Goal: Complete application form

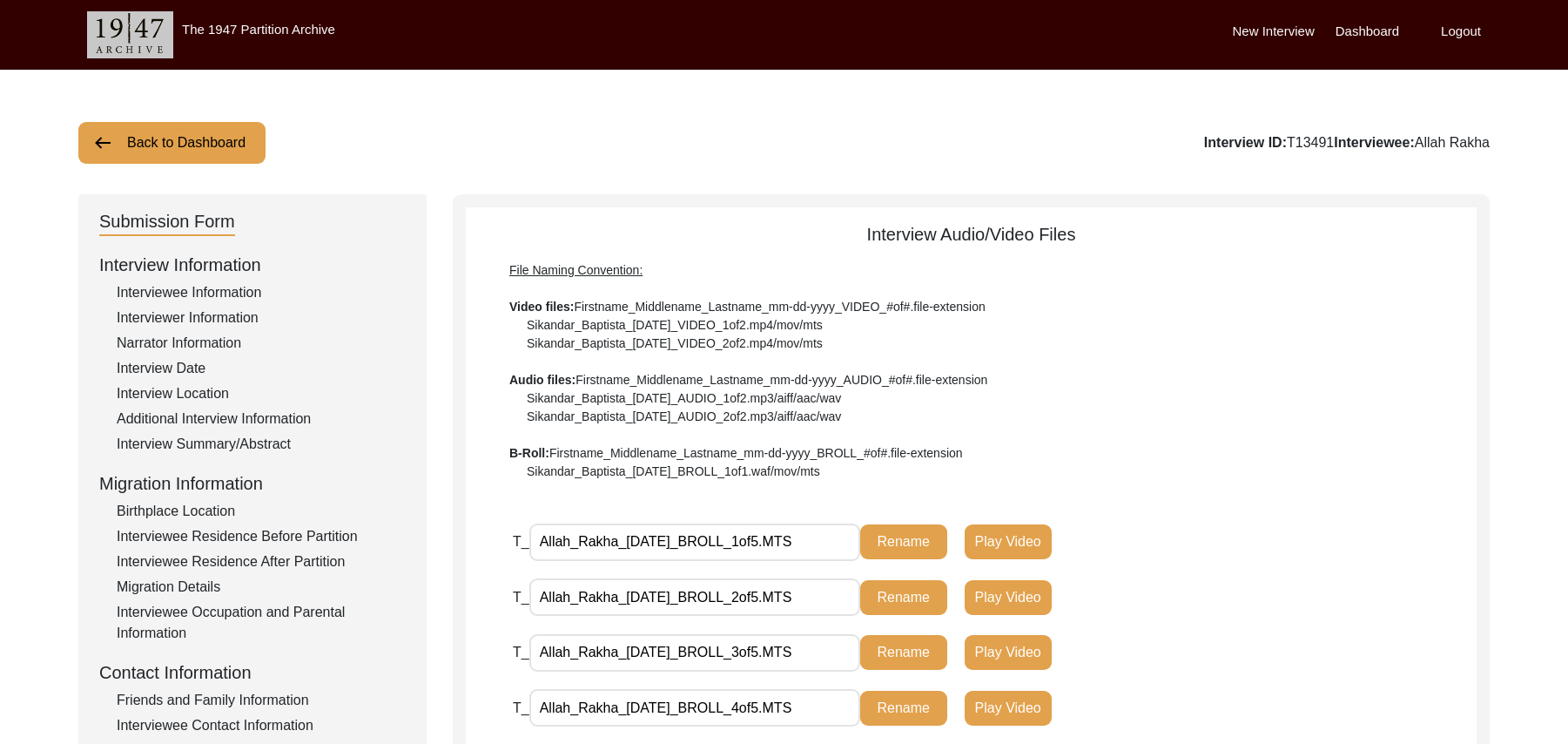
scroll to position [460, 0]
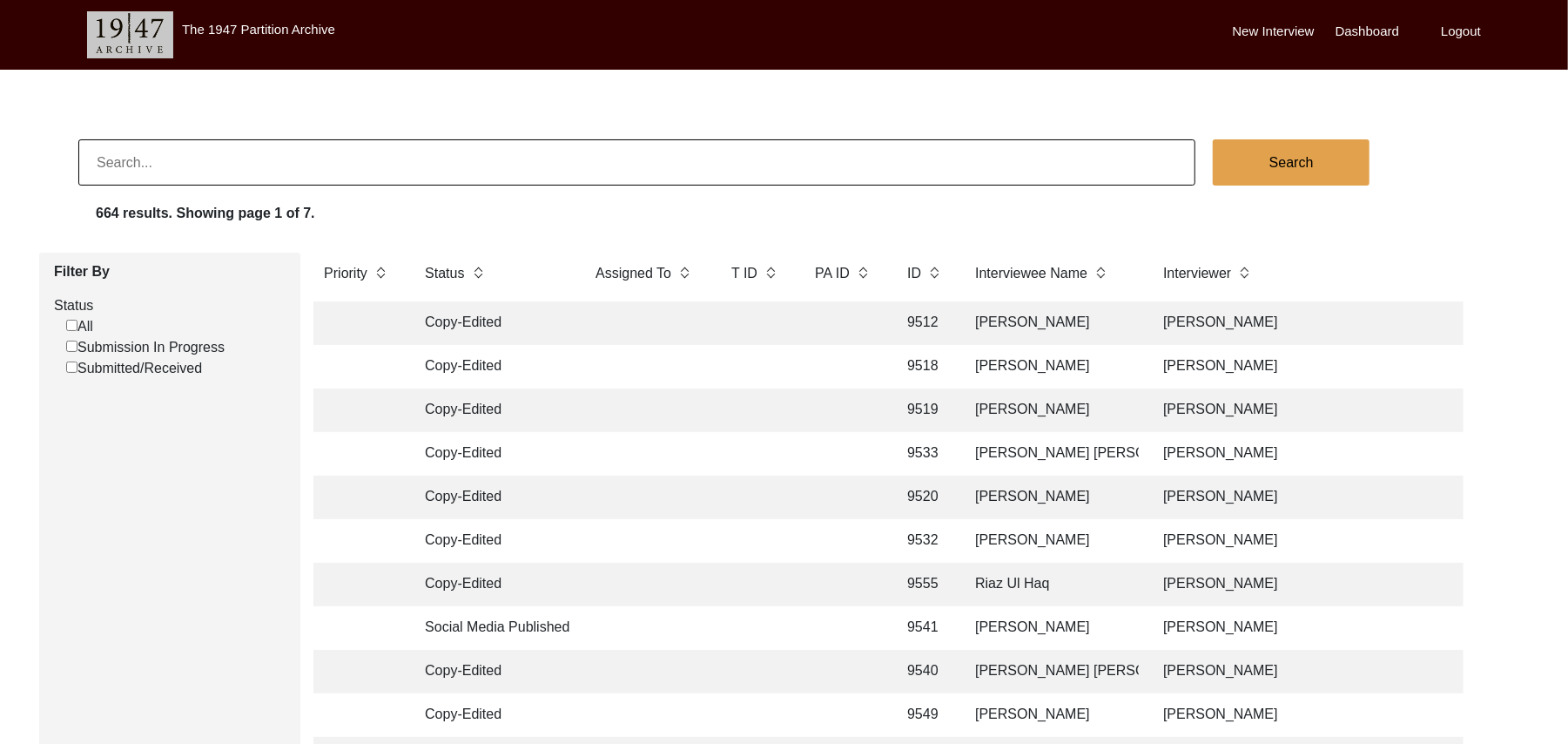
click at [72, 348] on input "Submission In Progress" at bounding box center [72, 346] width 11 height 11
checkbox input "false"
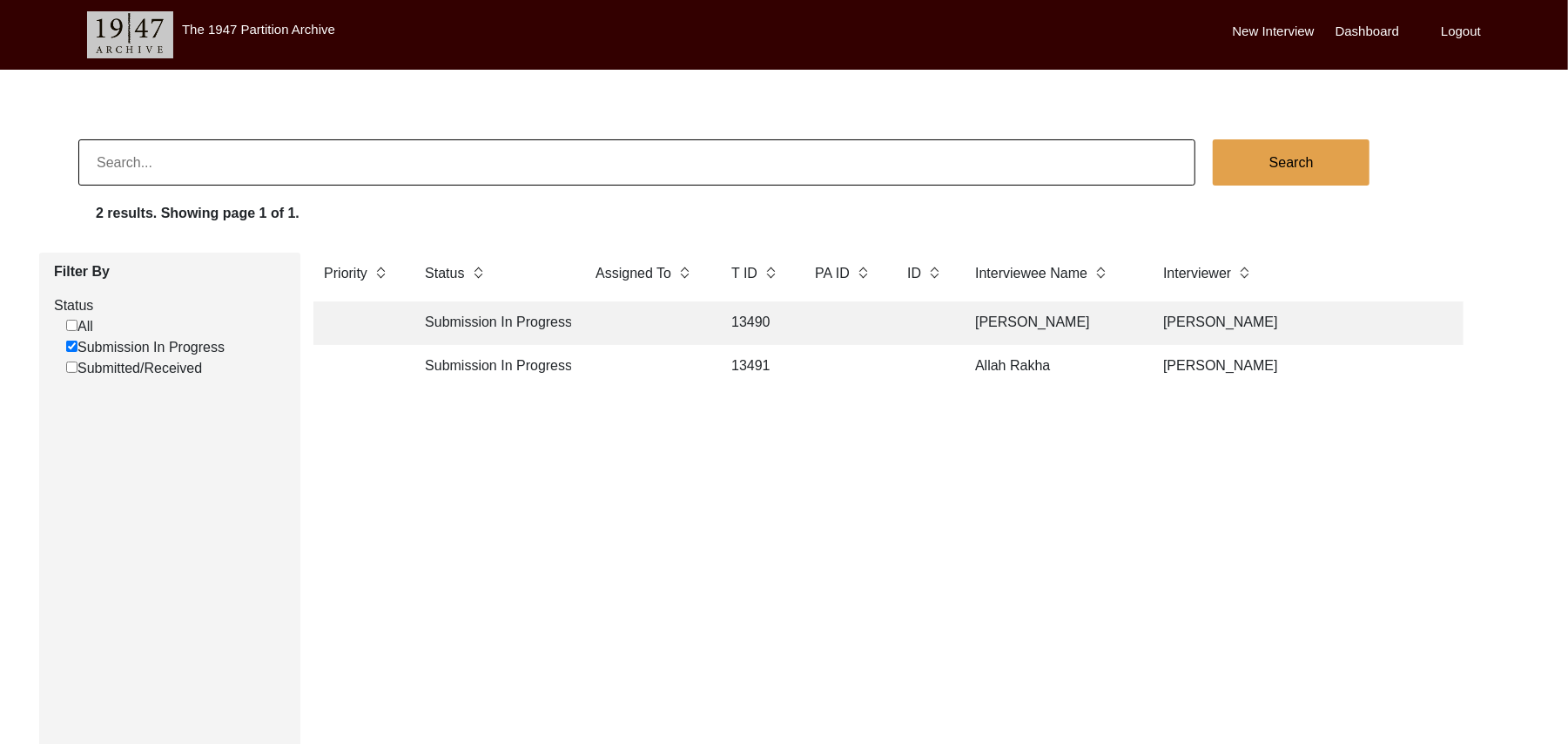
click at [761, 360] on td "13491" at bounding box center [756, 367] width 70 height 43
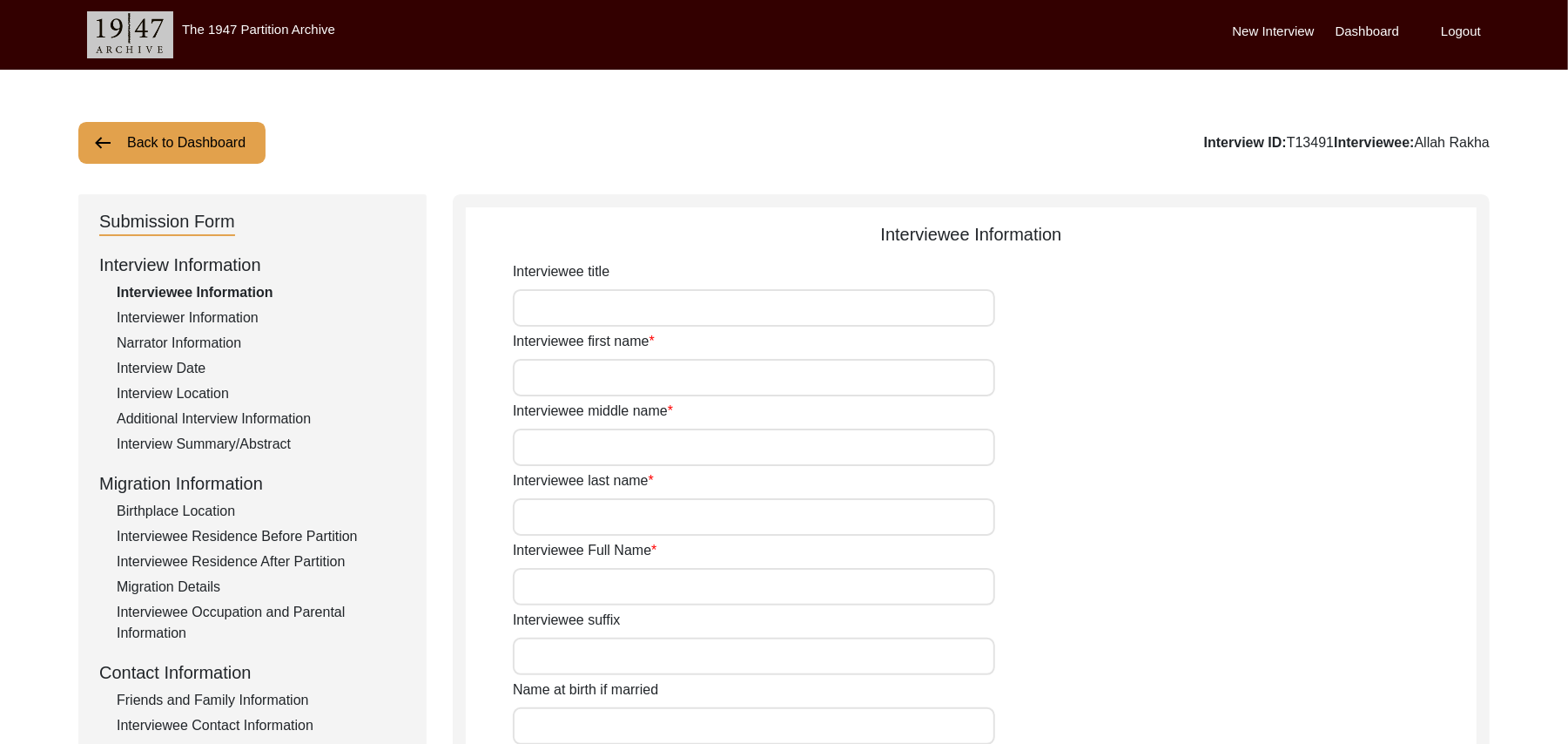
click at [282, 442] on div "Interview Summary/Abstract" at bounding box center [261, 444] width 289 height 21
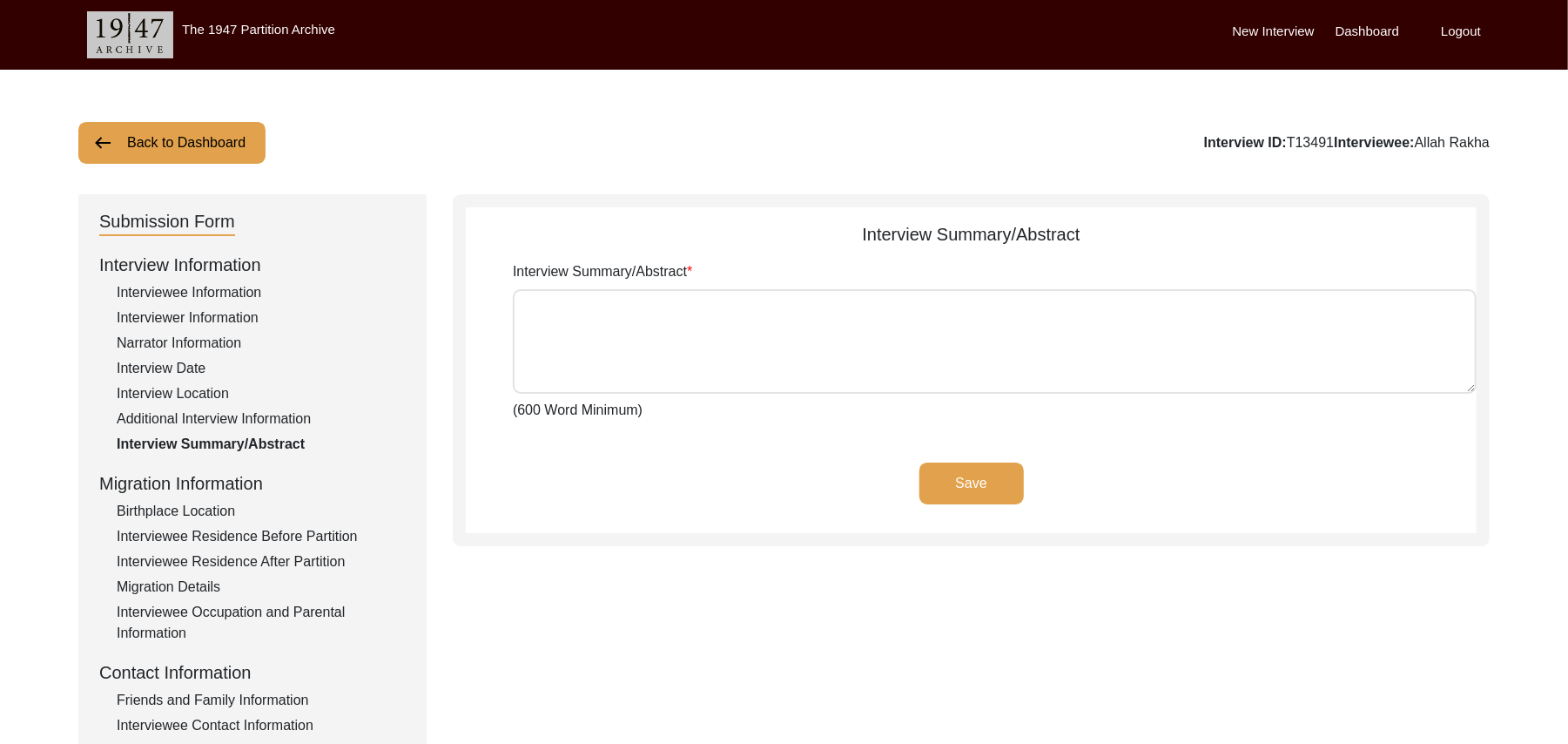
click at [563, 328] on textarea "Interview Summary/Abstract" at bounding box center [995, 341] width 964 height 105
paste textarea "Allah Rakha Muhammad Sarfraz Allah Rakha son of Shah Muhammad Daiyya, was born …"
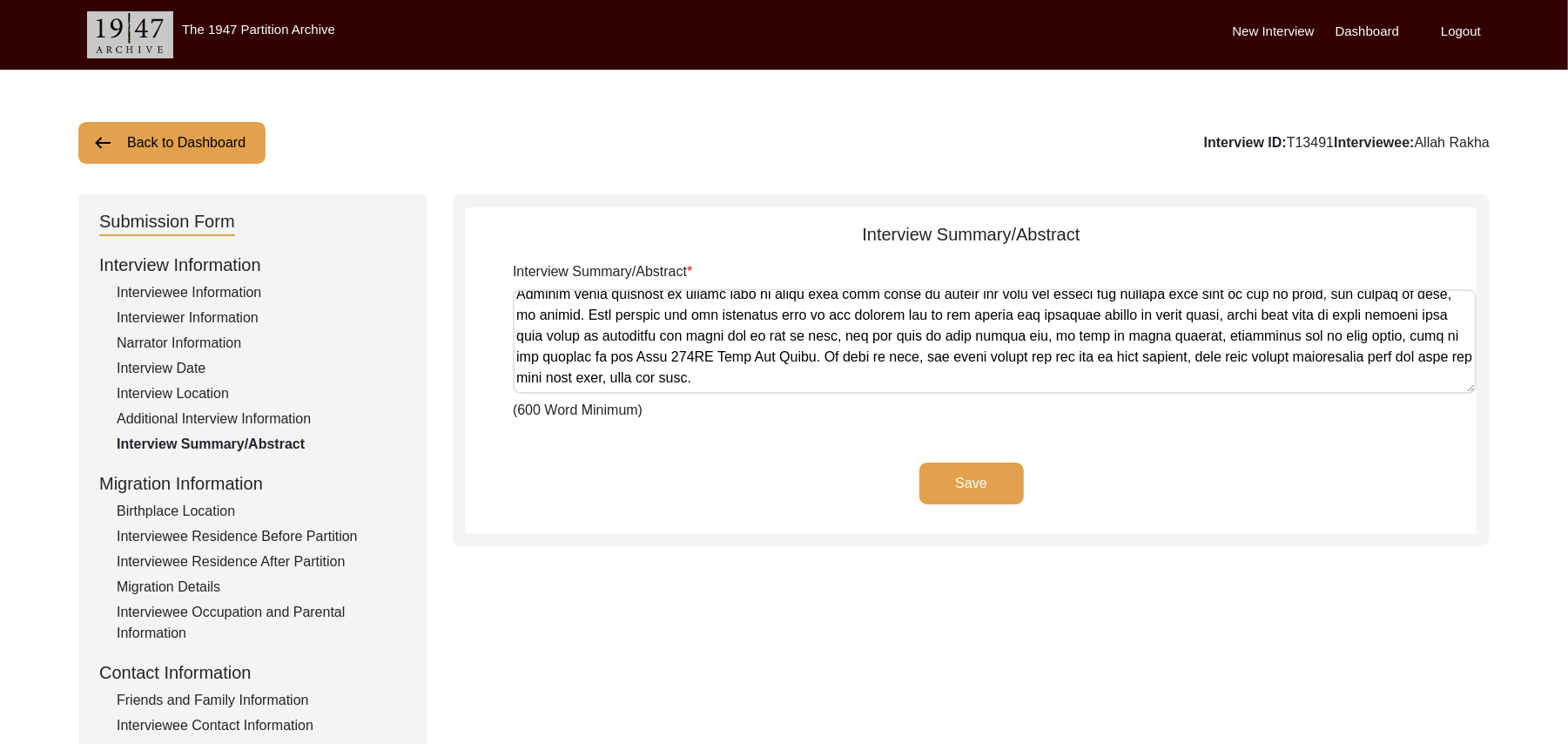
scroll to position [924, 0]
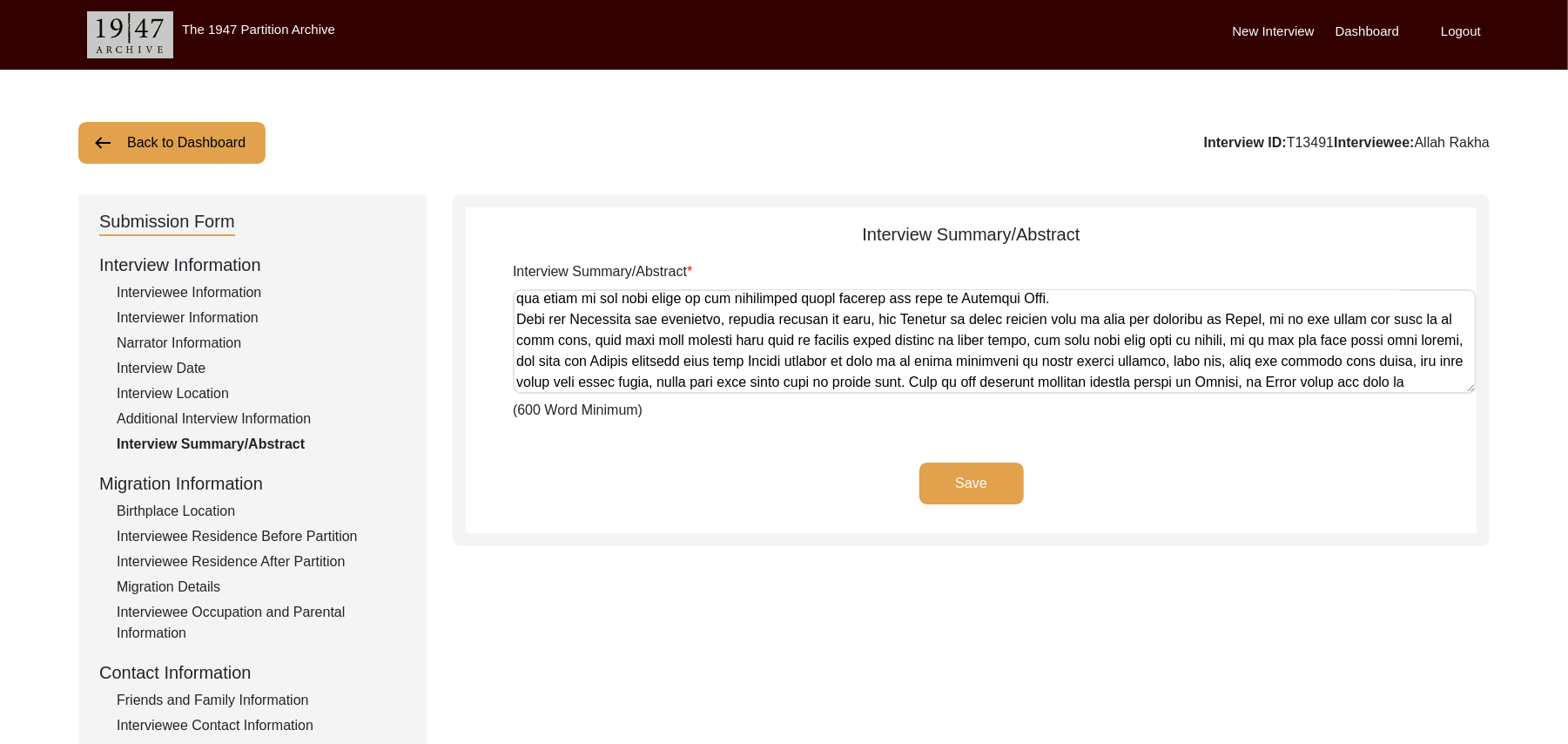
type textarea "Allah Rakha Muhammad Sarfraz Allah Rakha son of Shah Muhammad Daiyya, was born …"
click at [987, 465] on button "Save" at bounding box center [971, 483] width 105 height 41
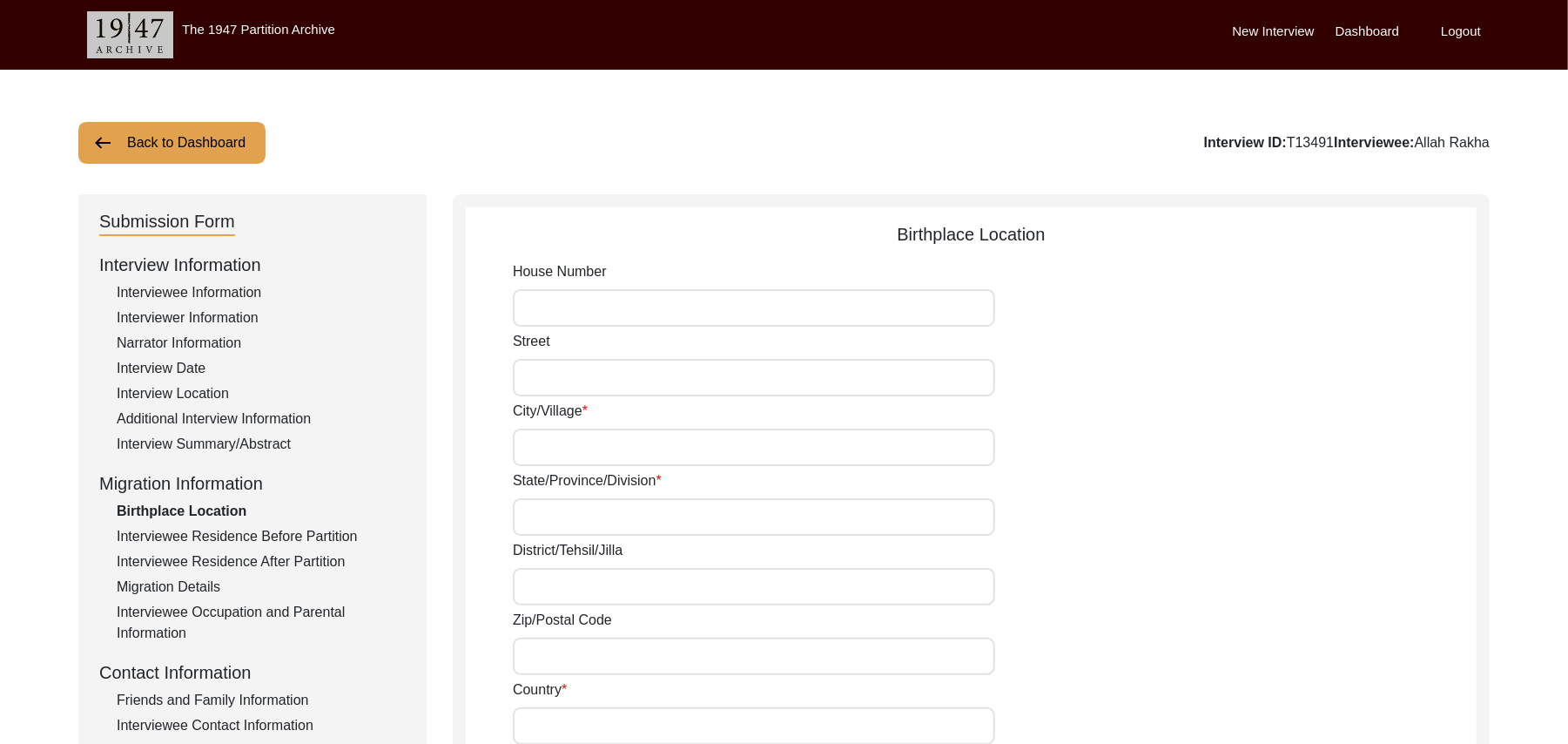
type input "N/A"
type input "Chak 438JB Bhoana"
type input "Punjab"
type input "Toba Tek Singh/ Gojraadd"
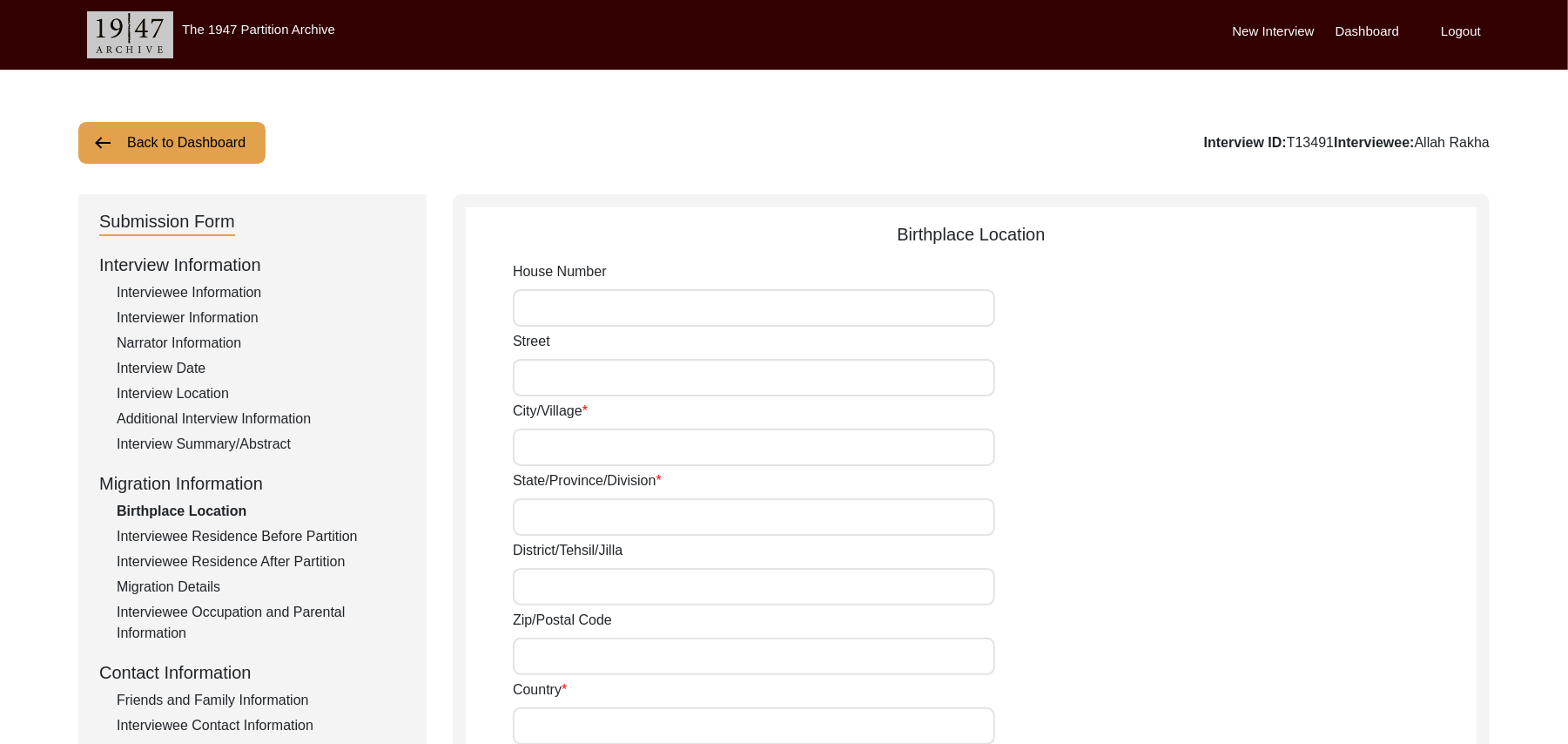
type input "add"
type input "Pakistan"
type input "Chak 438JB Bhoana"
type input "Chak 438JB Bhoana, Punjab, Pakistan"
type input "N/A"
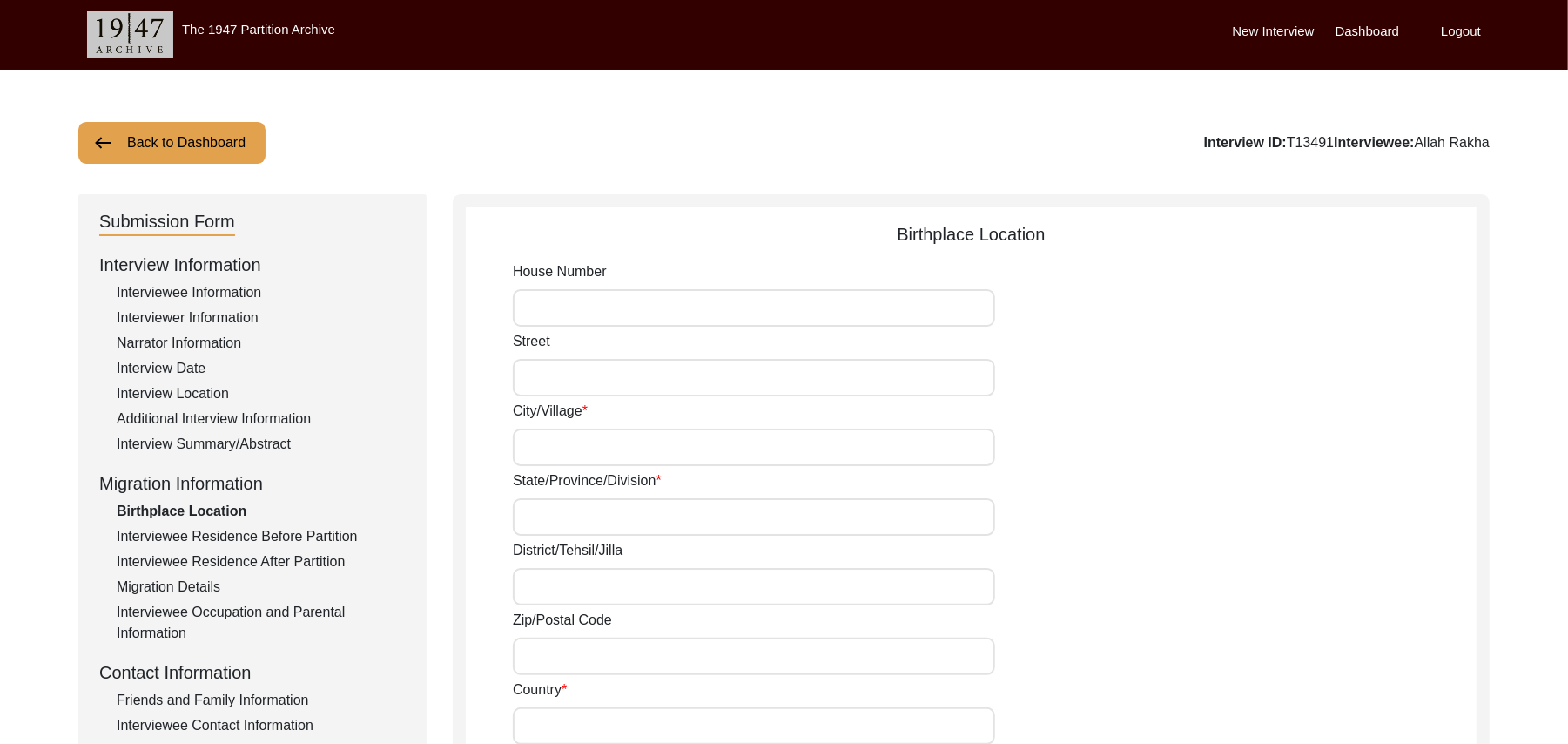
type input "N/A"
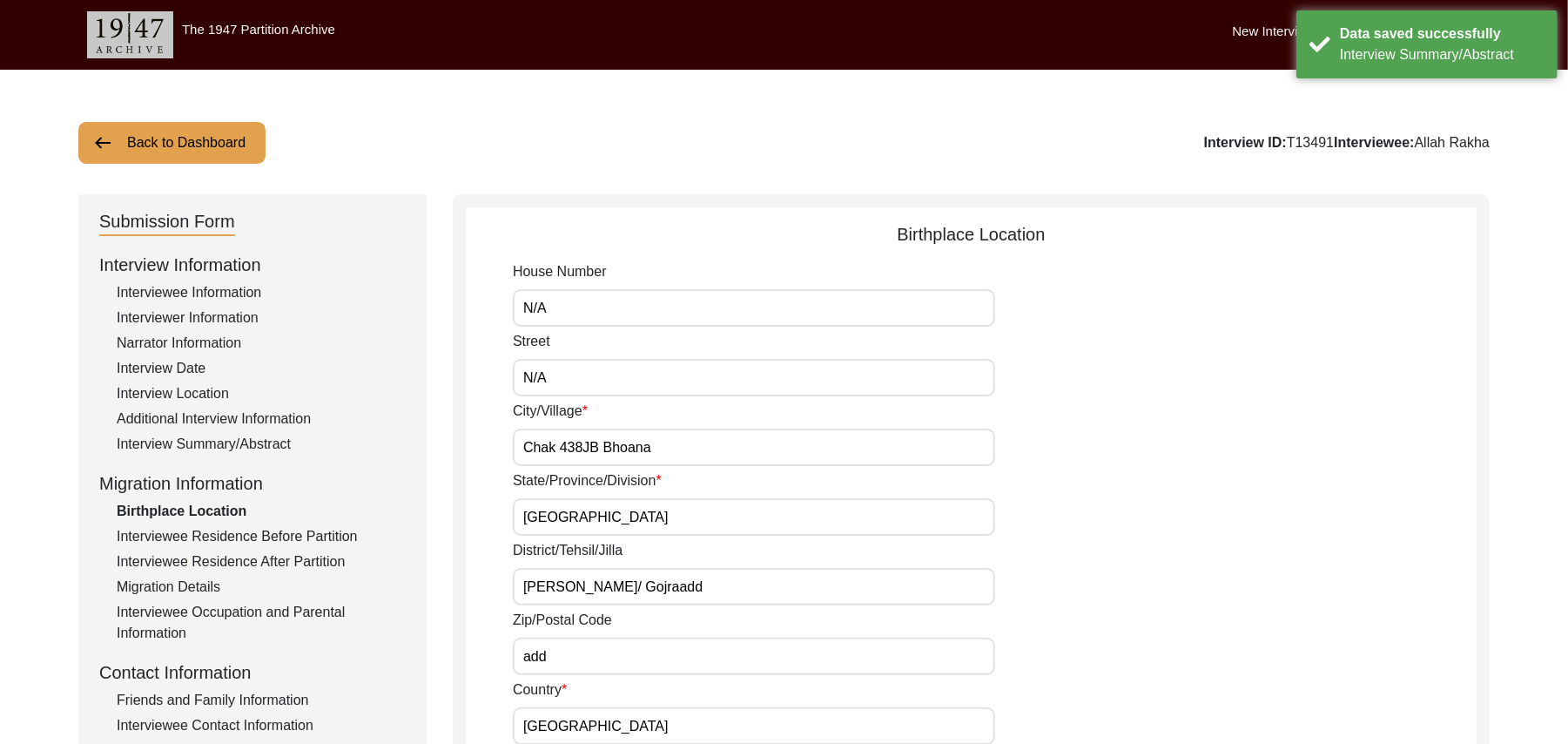
click at [319, 608] on div "Interviewee Occupation and Parental Information" at bounding box center [261, 622] width 289 height 41
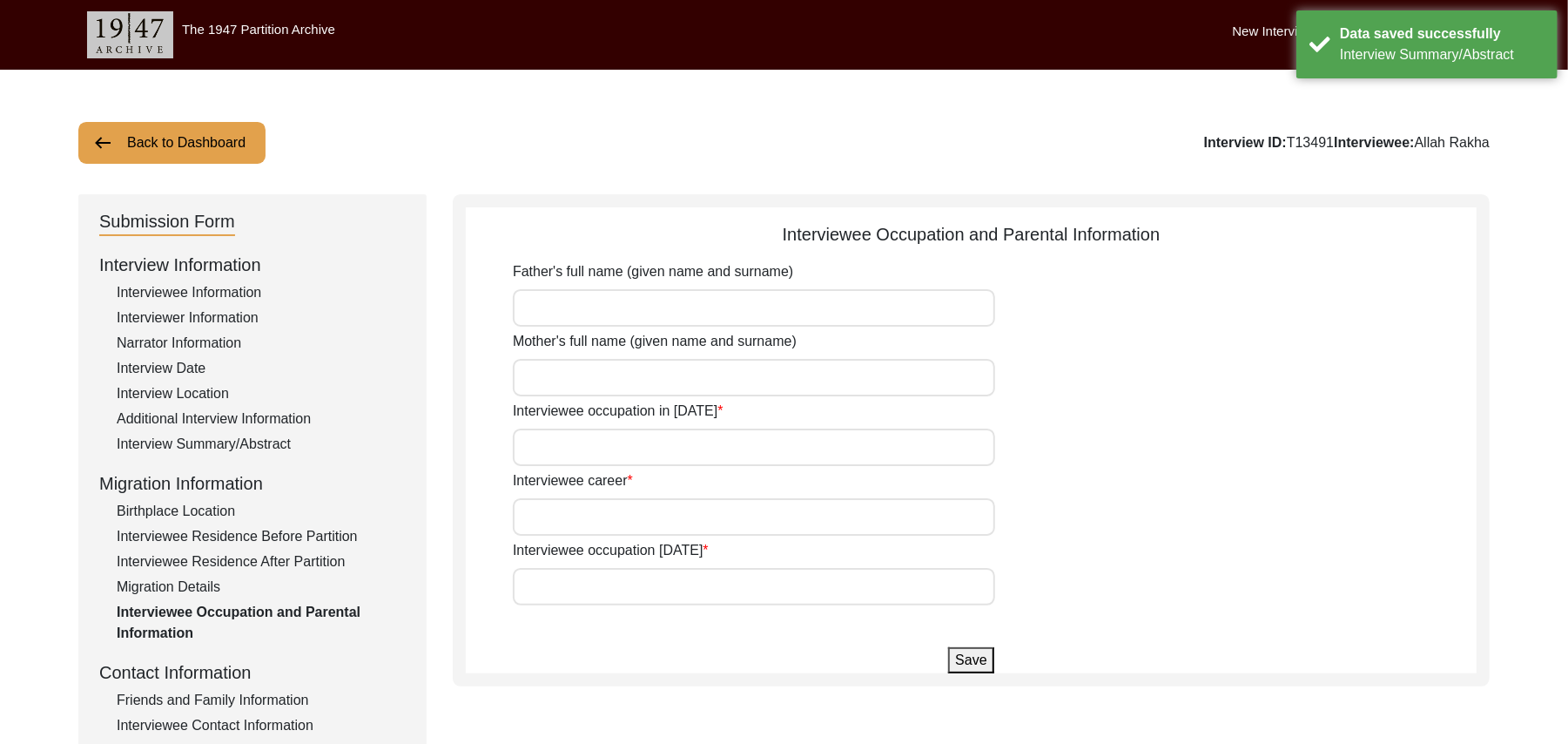
type input "Shah Muhammad"
type input "Khurshaid"
type input "Farmer"
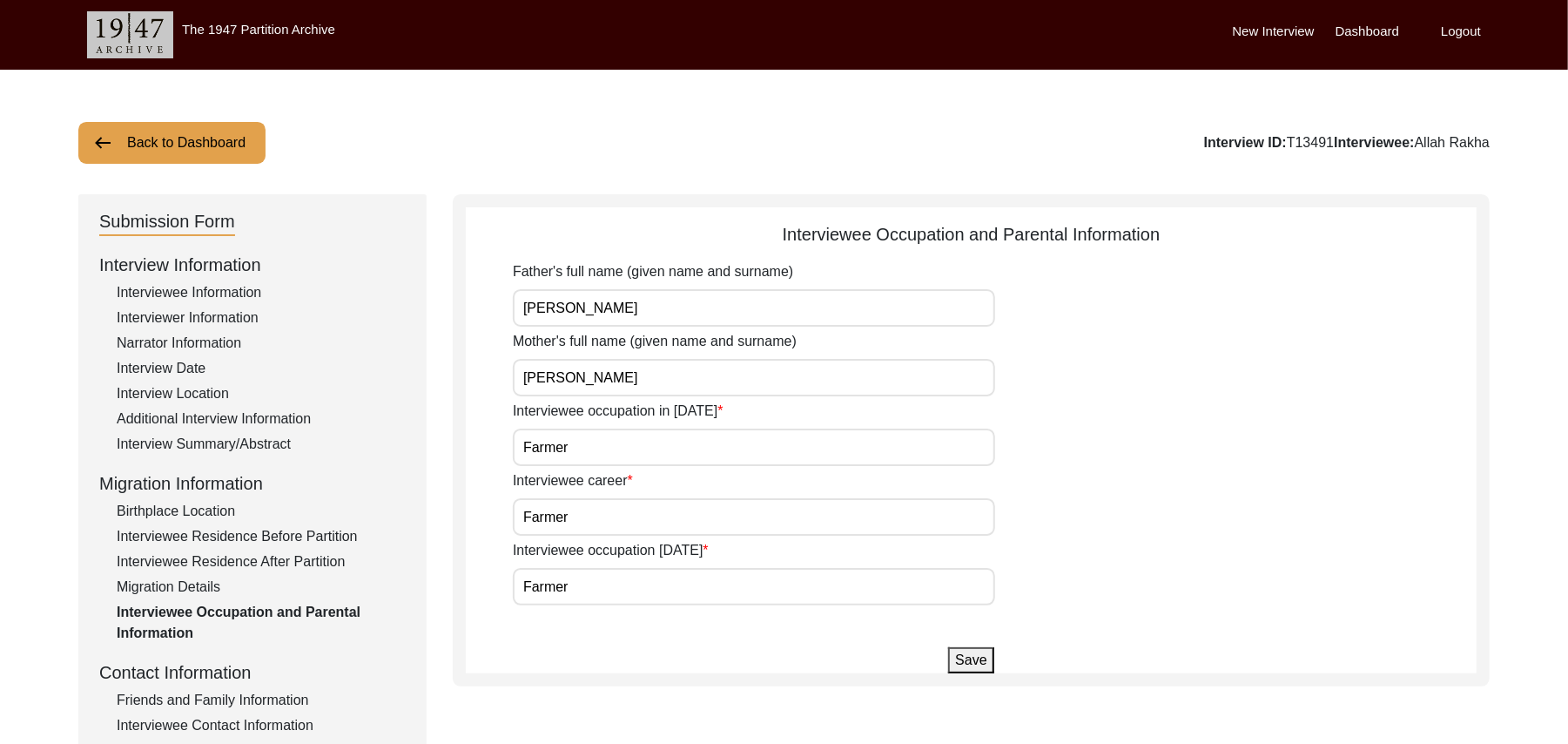
click at [222, 141] on button "Back to Dashboard" at bounding box center [172, 142] width 188 height 41
